Goal: Transaction & Acquisition: Download file/media

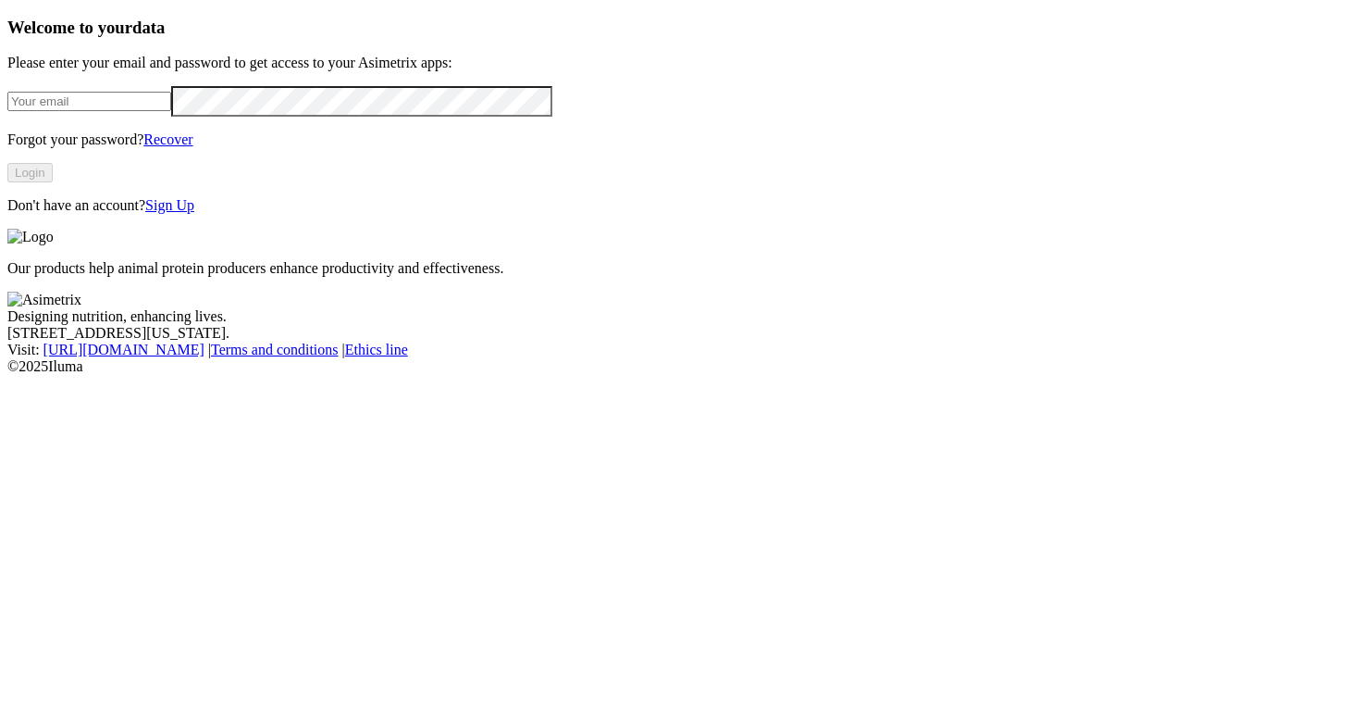
click at [171, 111] on input "email" at bounding box center [89, 101] width 164 height 19
type input "[PERSON_NAME][EMAIL_ADDRESS][PERSON_NAME][DOMAIN_NAME]"
click at [53, 182] on button "Login" at bounding box center [29, 172] width 45 height 19
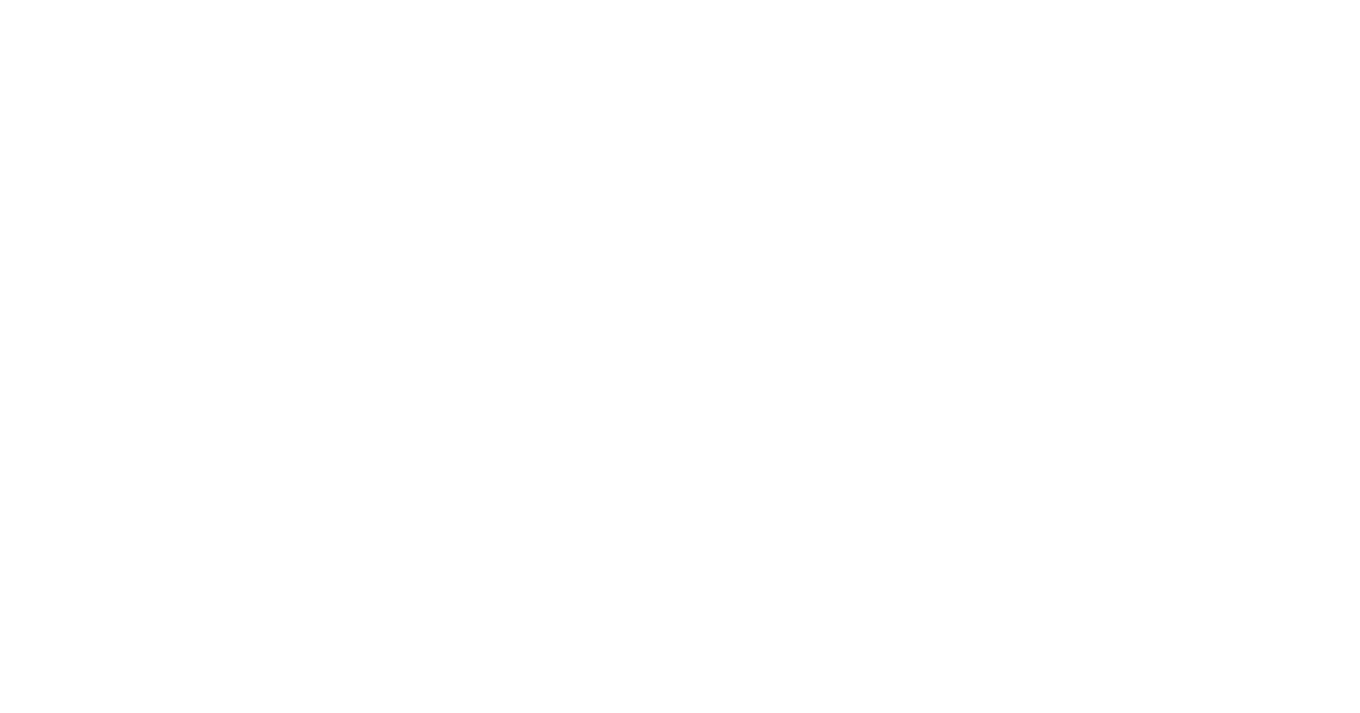
type input "elgu"
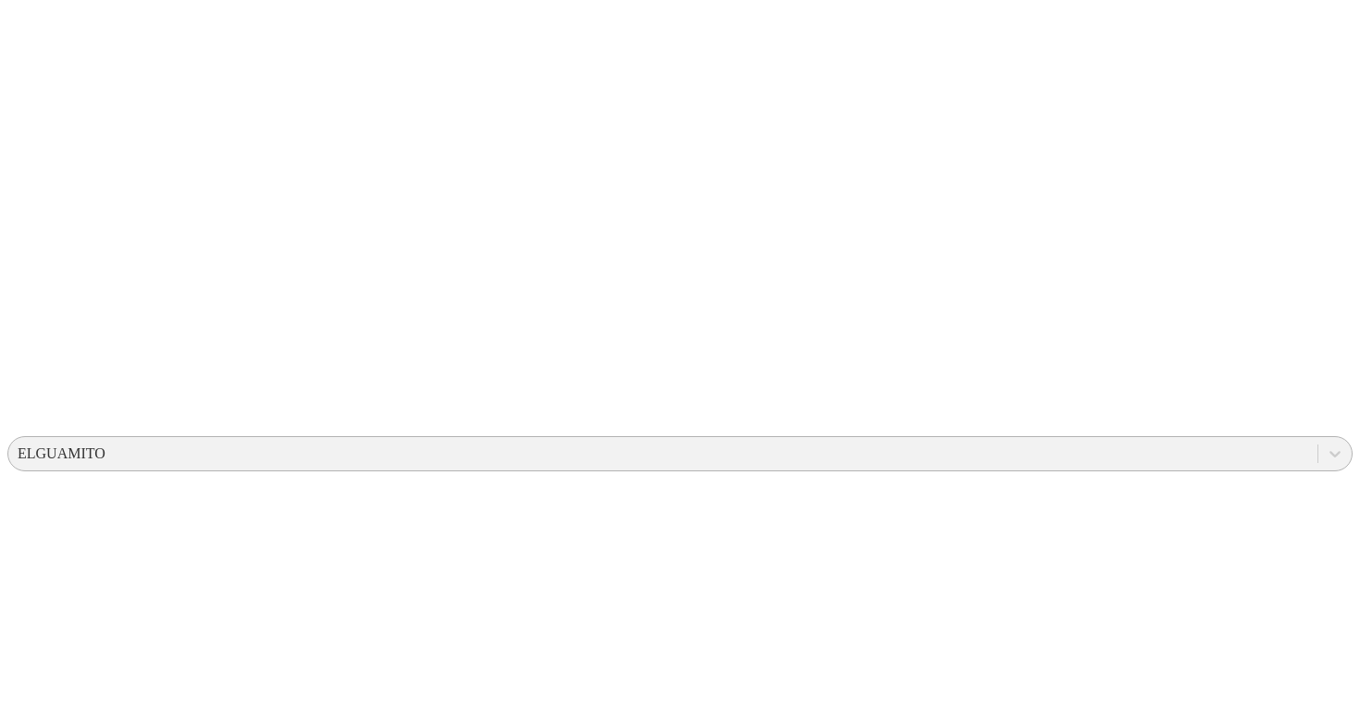
scroll to position [309, 0]
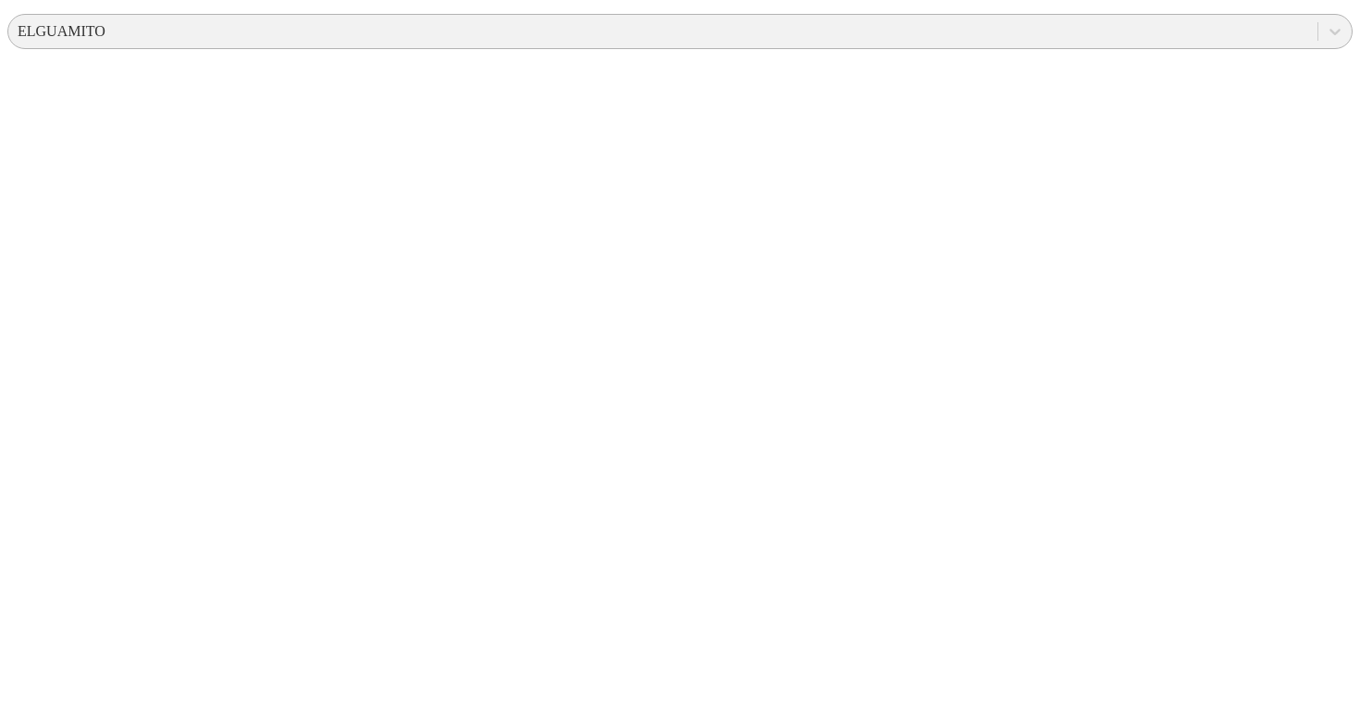
scroll to position [741, 0]
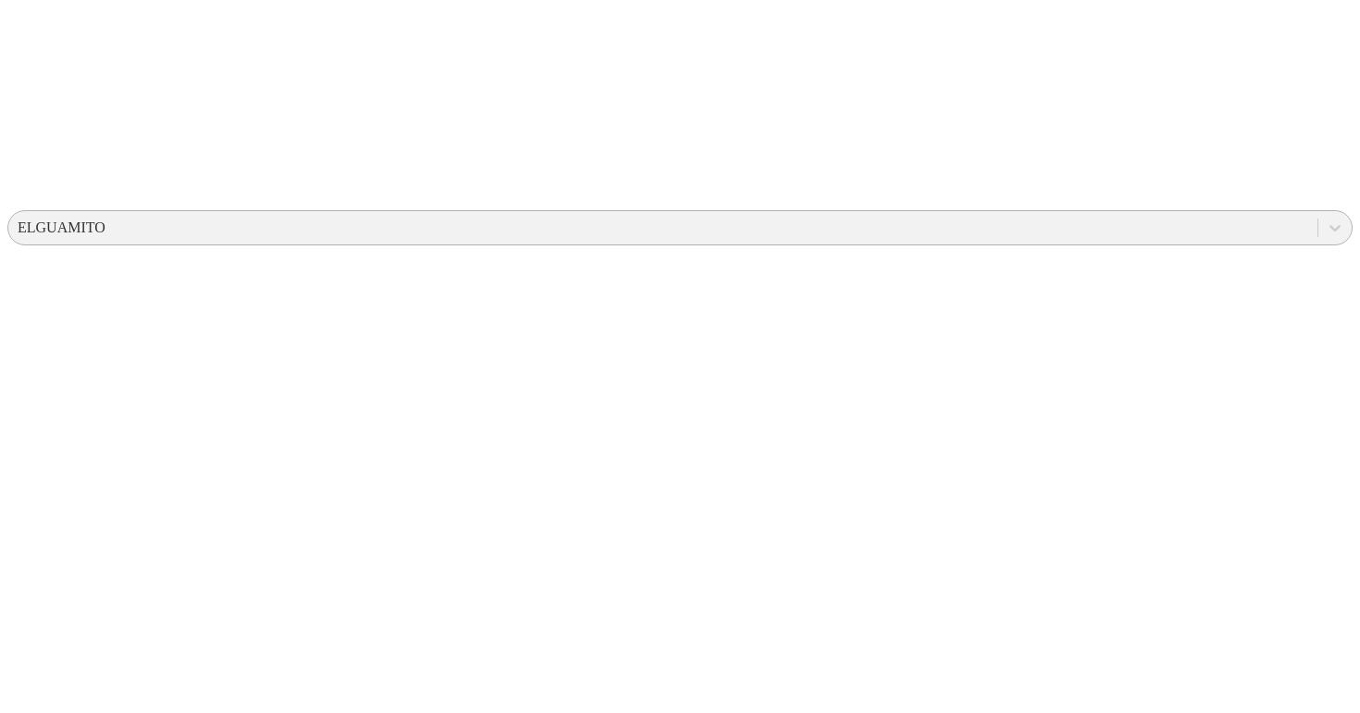
scroll to position [0, 0]
